Goal: Transaction & Acquisition: Obtain resource

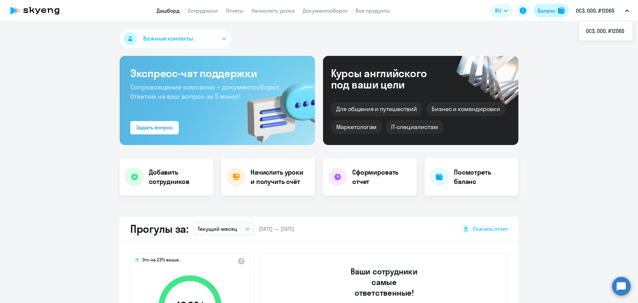
select select "30"
click at [556, 8] on button "Баланс" at bounding box center [551, 10] width 35 height 13
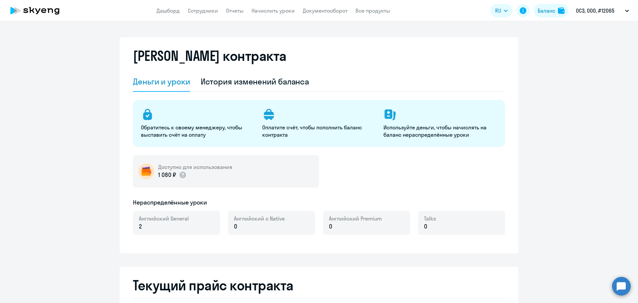
select select "english_adult_not_native_speaker"
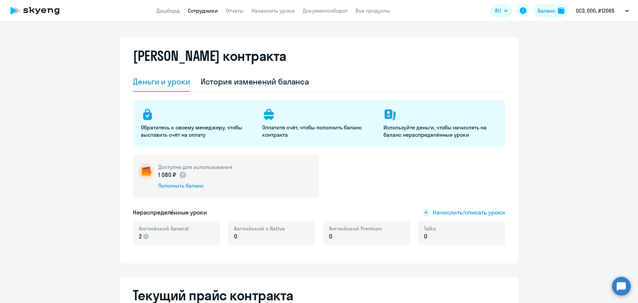
click at [206, 10] on link "Сотрудники" at bounding box center [203, 10] width 30 height 7
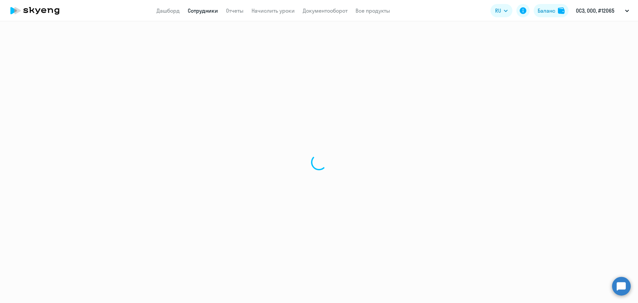
select select "30"
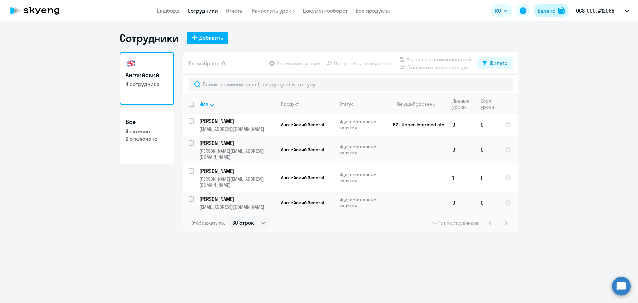
click at [558, 8] on img at bounding box center [561, 10] width 7 height 7
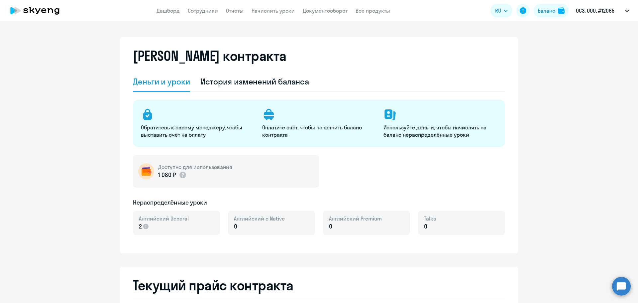
select select "english_adult_not_native_speaker"
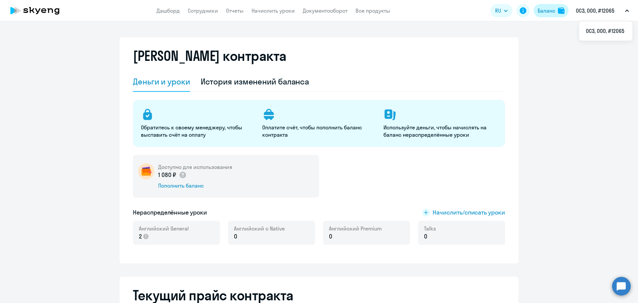
click at [554, 6] on button "Баланс" at bounding box center [551, 10] width 35 height 13
click at [135, 237] on div "Английский General 2" at bounding box center [176, 233] width 87 height 24
click at [139, 244] on div "Английский General 2" at bounding box center [176, 233] width 87 height 24
drag, startPoint x: 204, startPoint y: 211, endPoint x: 123, endPoint y: 211, distance: 81.1
click at [123, 211] on div "[PERSON_NAME] контракта [PERSON_NAME] и уроки История изменений баланса Обратит…" at bounding box center [319, 150] width 399 height 226
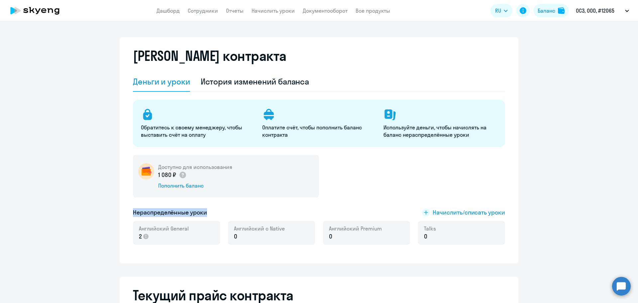
click at [133, 202] on div "Доступно для использования 1 080 ₽ Пополнить баланс Нераспределённые уроки Начи…" at bounding box center [319, 204] width 372 height 98
drag, startPoint x: 131, startPoint y: 211, endPoint x: 205, endPoint y: 214, distance: 73.8
click at [205, 214] on div "Нераспределённые уроки Начислить/списать уроки" at bounding box center [319, 212] width 372 height 9
click at [210, 214] on div "Нераспределённые уроки Начислить/списать уроки" at bounding box center [319, 212] width 372 height 9
drag, startPoint x: 203, startPoint y: 212, endPoint x: 123, endPoint y: 213, distance: 80.7
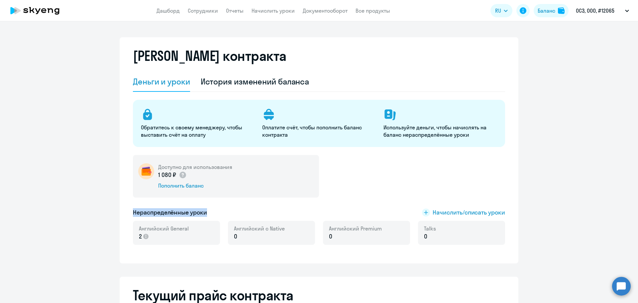
click at [123, 213] on div "[PERSON_NAME] контракта [PERSON_NAME] и уроки История изменений баланса Обратит…" at bounding box center [319, 150] width 399 height 226
click at [130, 203] on div "[PERSON_NAME] контракта [PERSON_NAME] и уроки История изменений баланса Обратит…" at bounding box center [319, 150] width 399 height 226
drag, startPoint x: 164, startPoint y: 213, endPoint x: 211, endPoint y: 212, distance: 46.5
click at [211, 212] on div "Нераспределённые уроки Начислить/списать уроки" at bounding box center [319, 212] width 372 height 9
click at [162, 213] on h5 "Нераспределённые уроки" at bounding box center [170, 212] width 74 height 9
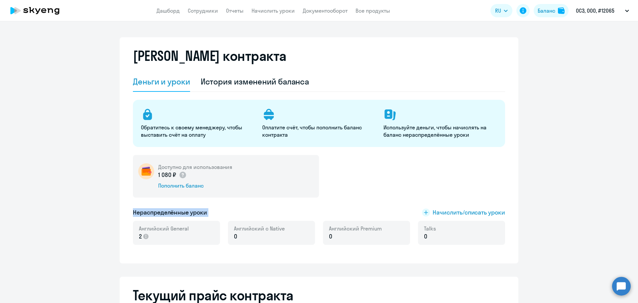
drag, startPoint x: 162, startPoint y: 213, endPoint x: 215, endPoint y: 214, distance: 52.8
click at [215, 214] on div "Нераспределённые уроки Начислить/списать уроки" at bounding box center [319, 212] width 372 height 9
drag, startPoint x: 205, startPoint y: 213, endPoint x: 159, endPoint y: 214, distance: 45.9
click at [159, 214] on div "Нераспределённые уроки Начислить/списать уроки" at bounding box center [319, 212] width 372 height 9
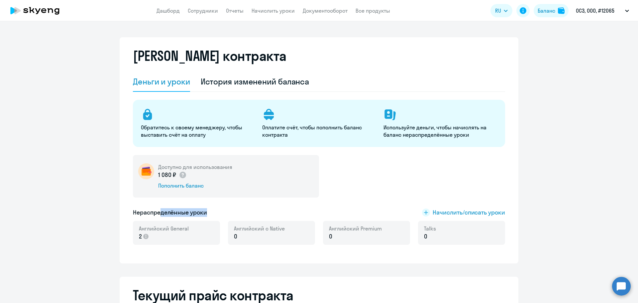
click at [250, 204] on div "Доступно для использования 1 080 ₽ Пополнить баланс Нераспределённые уроки Начи…" at bounding box center [319, 204] width 372 height 98
click at [309, 7] on app-menu-item-link "Документооборот" at bounding box center [325, 11] width 45 height 8
click at [312, 7] on link "Документооборот" at bounding box center [325, 10] width 45 height 7
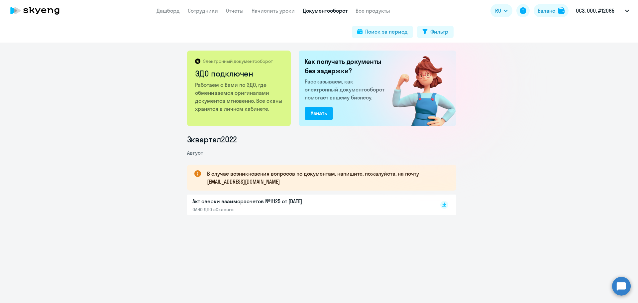
drag, startPoint x: 238, startPoint y: 141, endPoint x: 180, endPoint y: 141, distance: 57.5
click at [180, 141] on div "3 квартал [DATE] В случае возникновения вопросов по документам, напишите, пожал…" at bounding box center [321, 174] width 633 height 81
click at [297, 142] on li "3 квартал 2022" at bounding box center [321, 139] width 269 height 11
click at [298, 201] on p "Акт сверки взаиморасчетов №11125 от [DATE]" at bounding box center [262, 201] width 140 height 8
